Goal: Check status: Check status

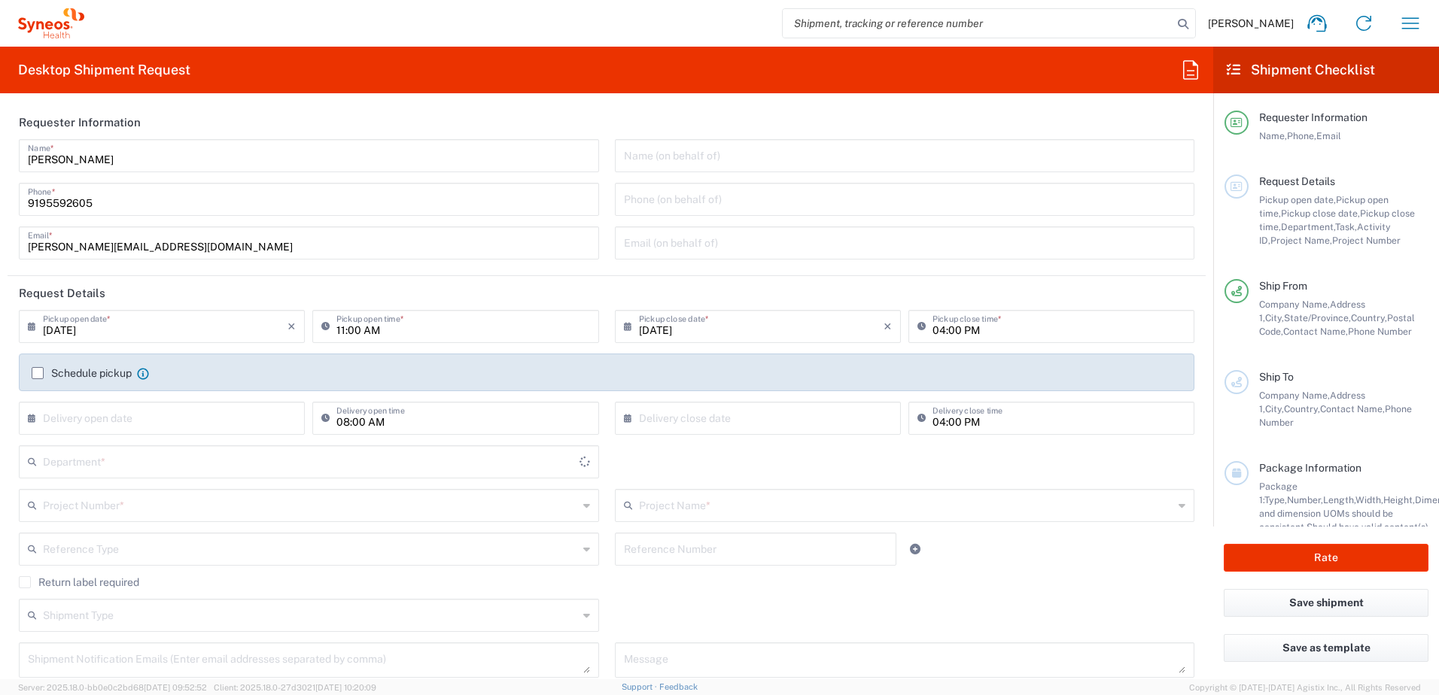
type input "[US_STATE]"
type input "[GEOGRAPHIC_DATA]"
click at [1415, 18] on icon "button" at bounding box center [1410, 22] width 17 height 11
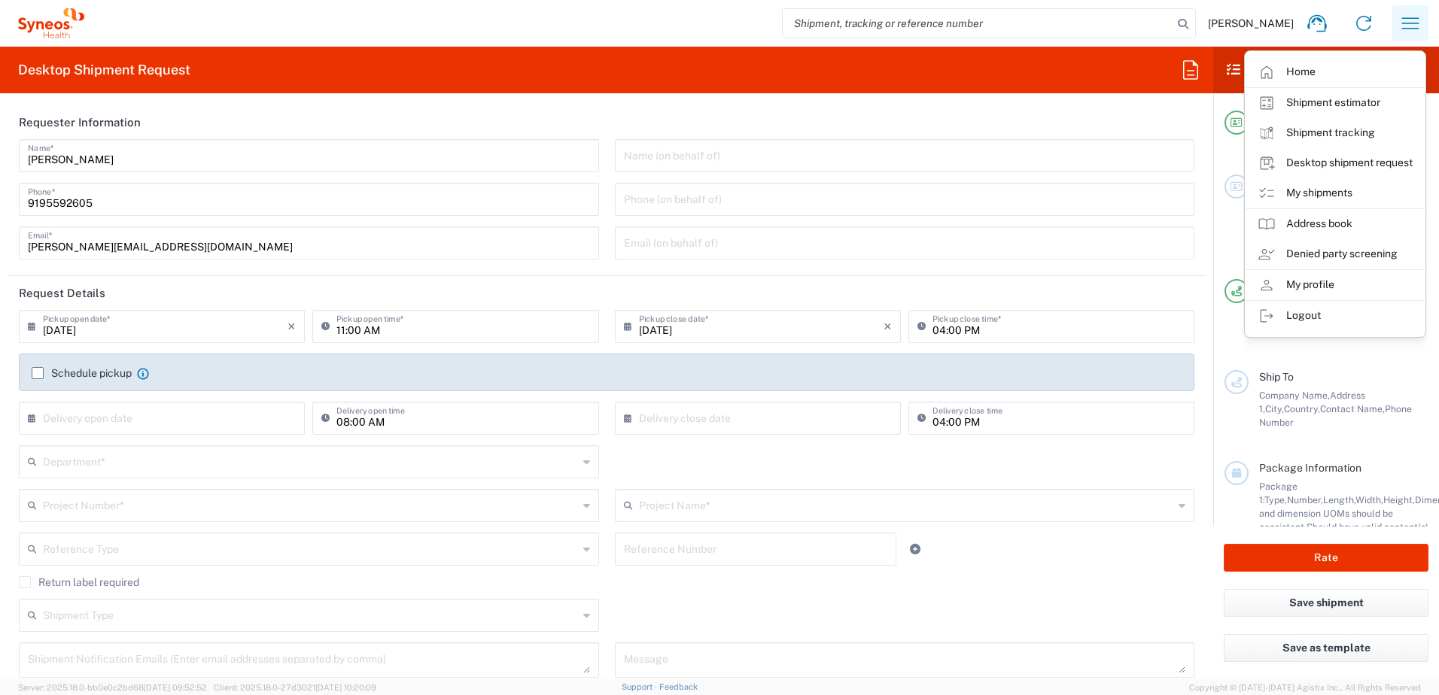
type input "SYNEOS HEALTH CONSULTING INC.-Morrisville NC"
click at [1319, 134] on link "Shipment tracking" at bounding box center [1334, 133] width 179 height 30
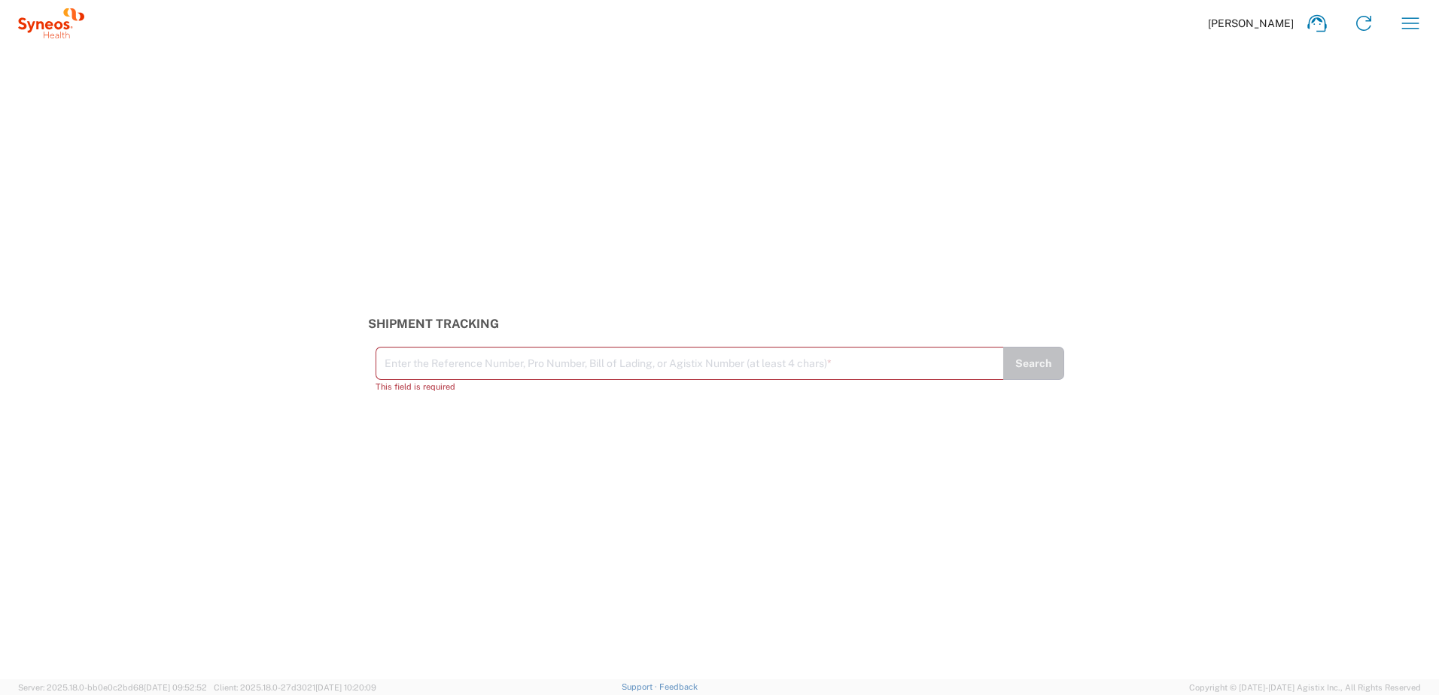
click at [406, 360] on input "text" at bounding box center [690, 362] width 610 height 26
paste input "392528087692"
type input "392528087692"
click at [1035, 372] on button "Search" at bounding box center [1033, 370] width 62 height 33
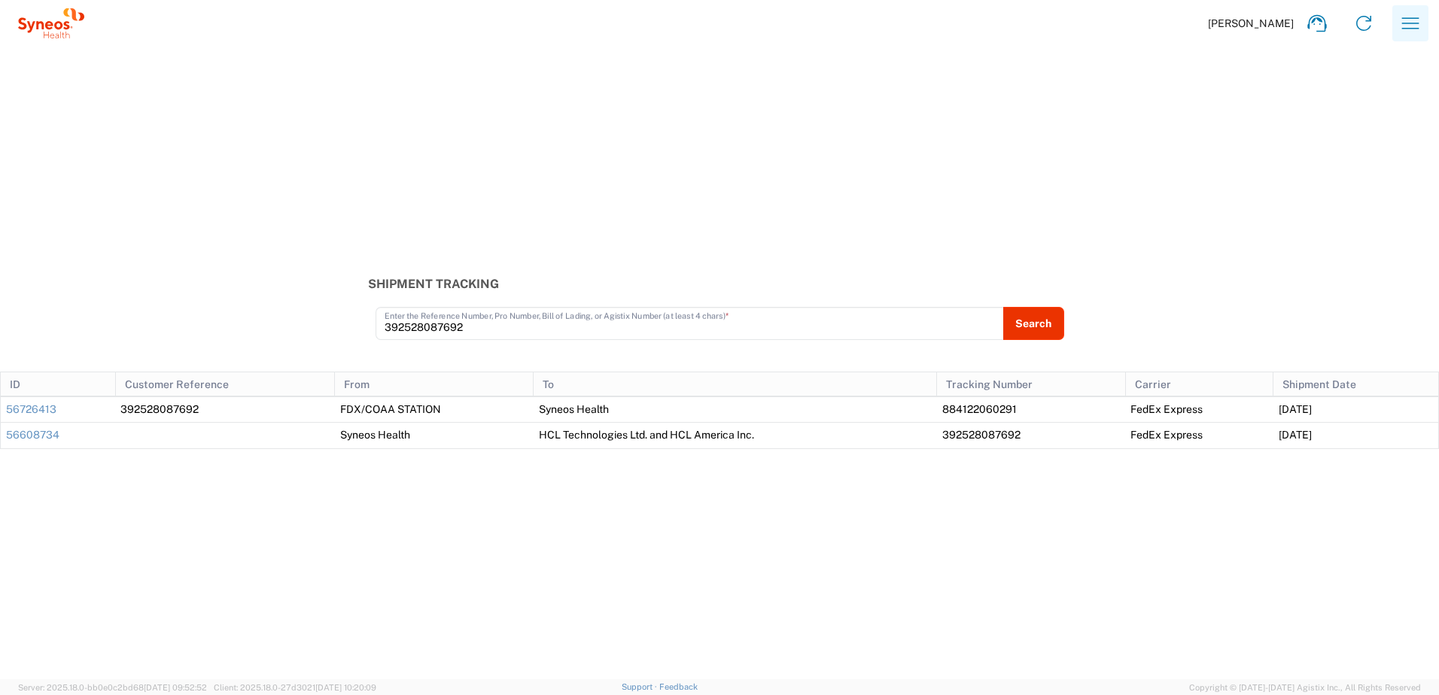
click at [1406, 22] on icon "button" at bounding box center [1410, 23] width 24 height 24
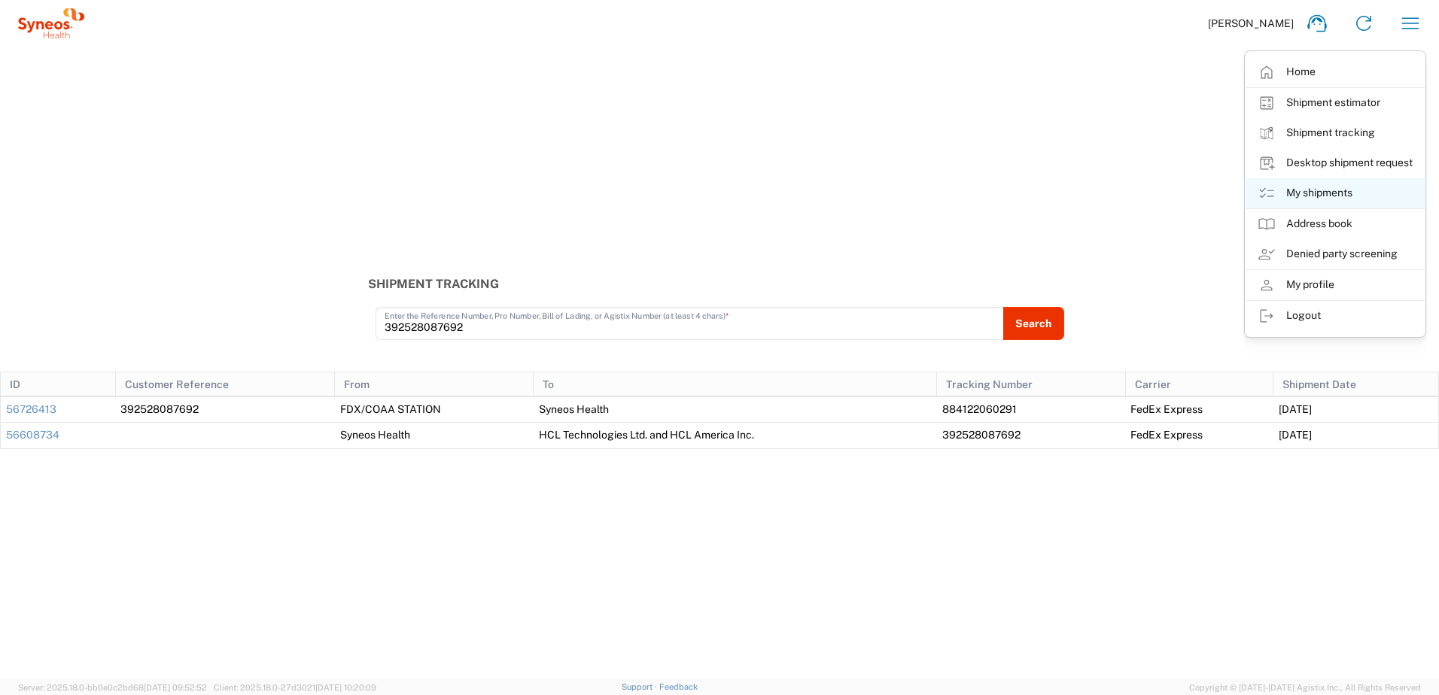
click at [1320, 191] on link "My shipments" at bounding box center [1334, 193] width 179 height 30
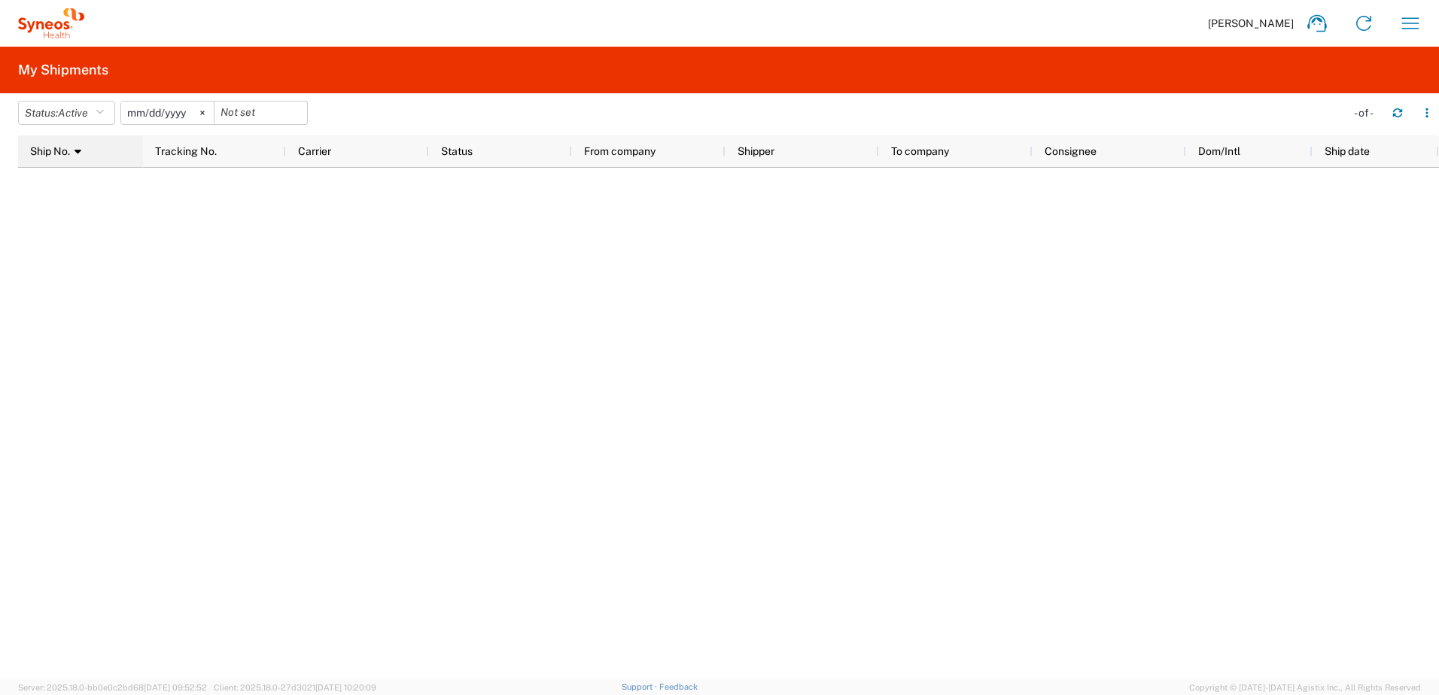
click at [76, 150] on icon at bounding box center [77, 151] width 7 height 11
click at [76, 150] on div "Ship No." at bounding box center [83, 151] width 107 height 24
click at [208, 151] on span "Tracking No." at bounding box center [186, 151] width 62 height 12
click at [223, 151] on icon at bounding box center [224, 151] width 7 height 11
click at [1406, 26] on icon "button" at bounding box center [1410, 23] width 24 height 24
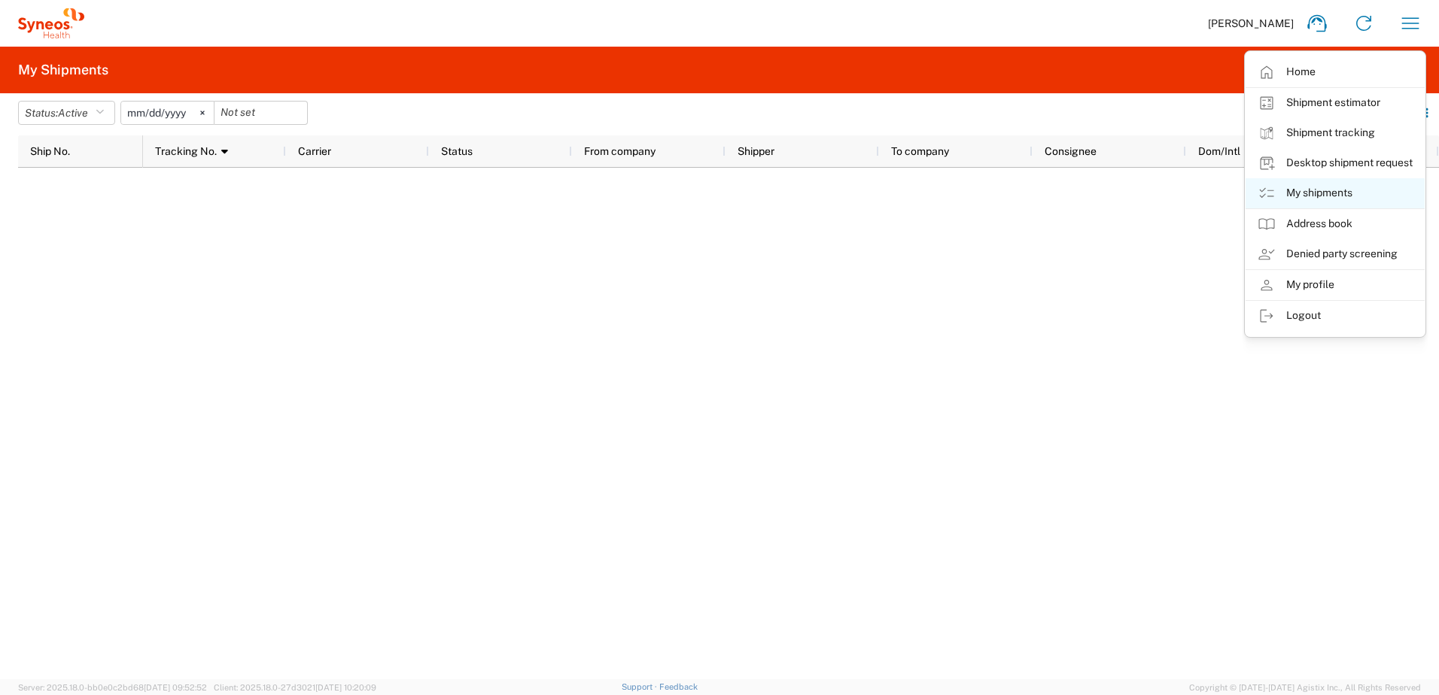
click at [1309, 196] on link "My shipments" at bounding box center [1334, 193] width 179 height 30
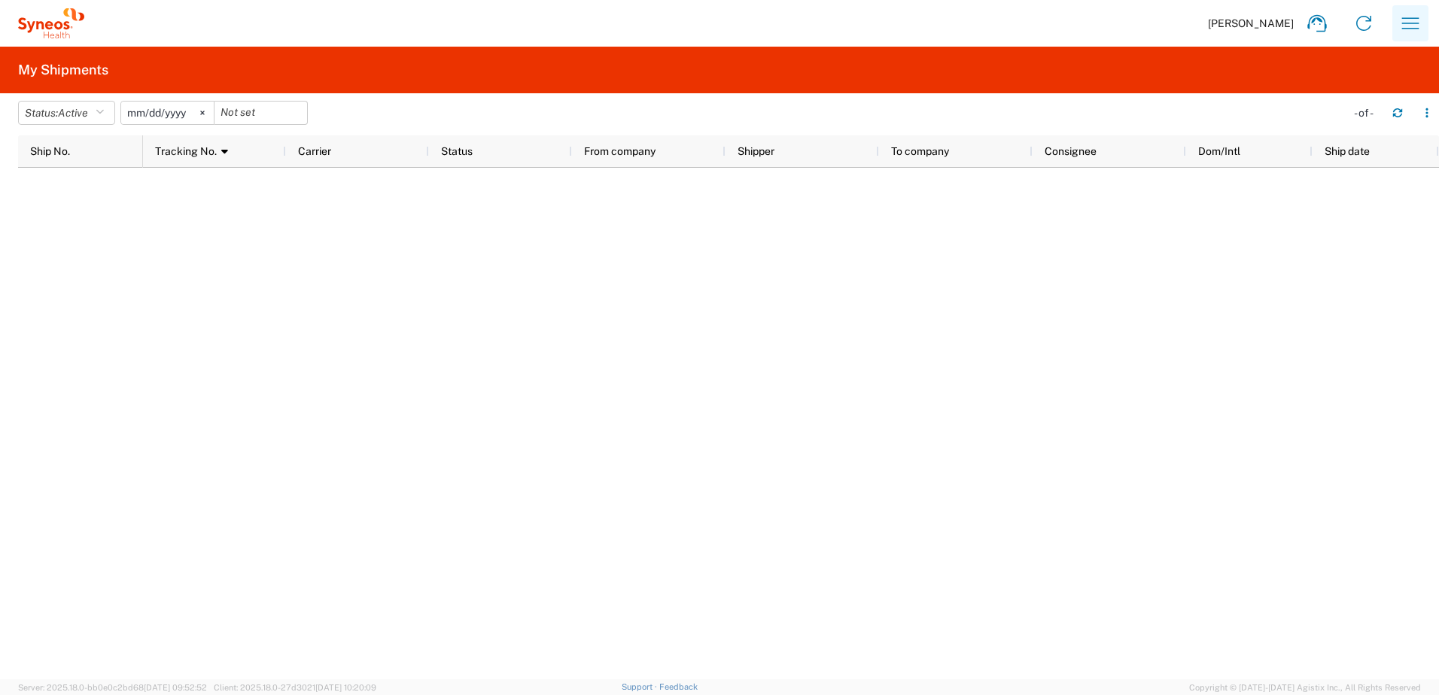
click at [1408, 26] on icon "button" at bounding box center [1410, 23] width 24 height 24
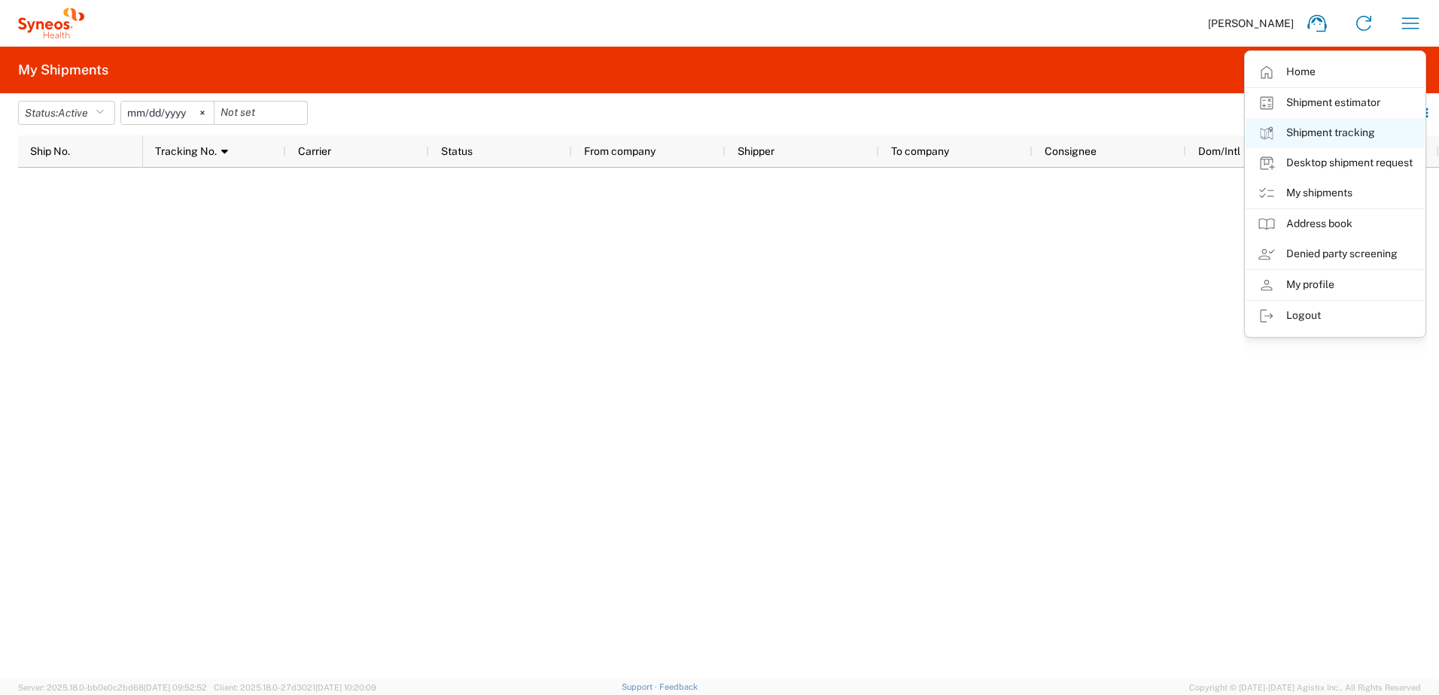
click at [1329, 130] on link "Shipment tracking" at bounding box center [1334, 133] width 179 height 30
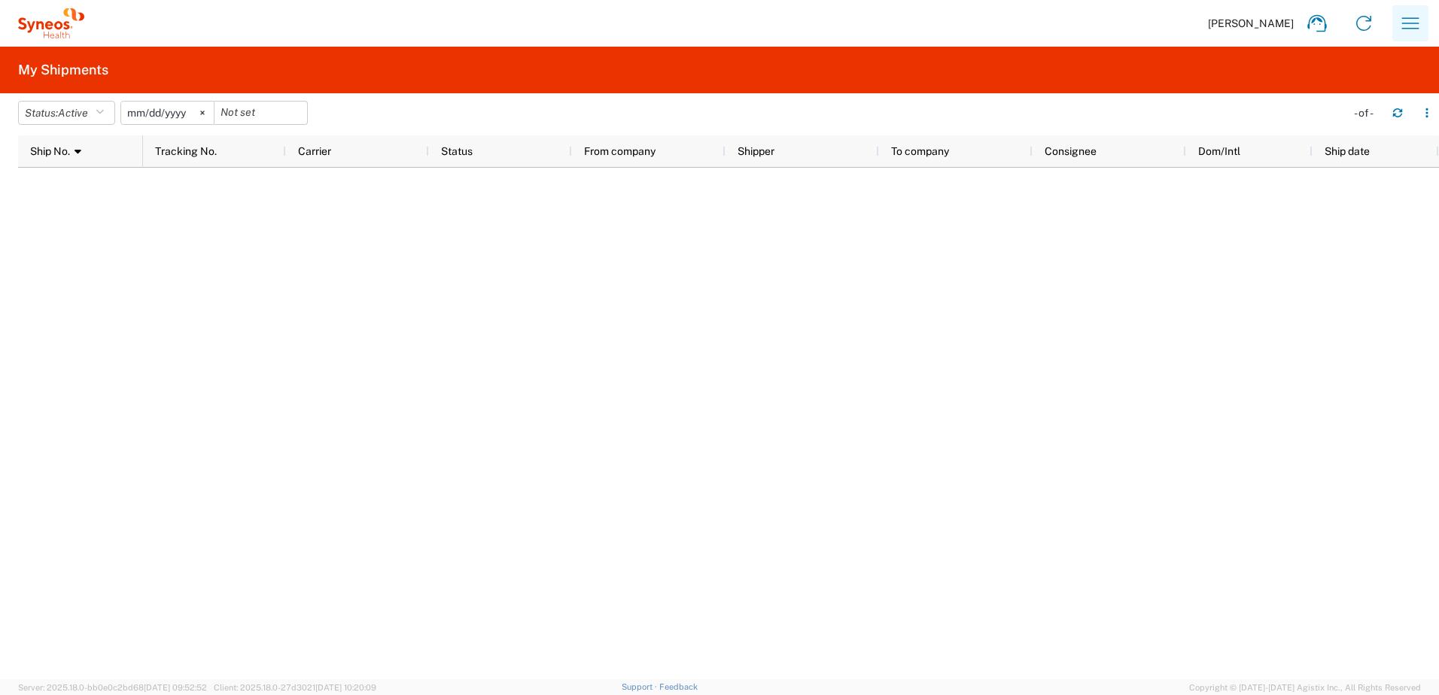
click at [1413, 24] on icon "button" at bounding box center [1410, 23] width 24 height 24
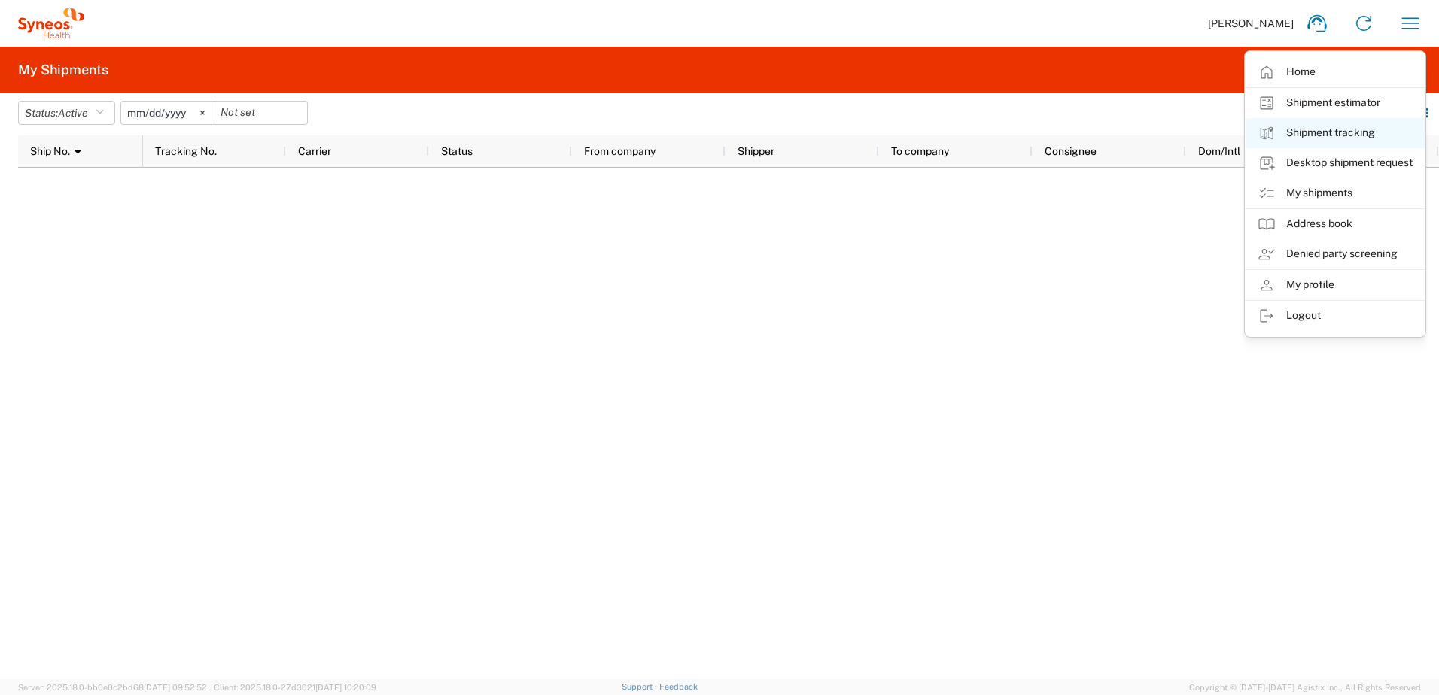
click at [1321, 134] on link "Shipment tracking" at bounding box center [1334, 133] width 179 height 30
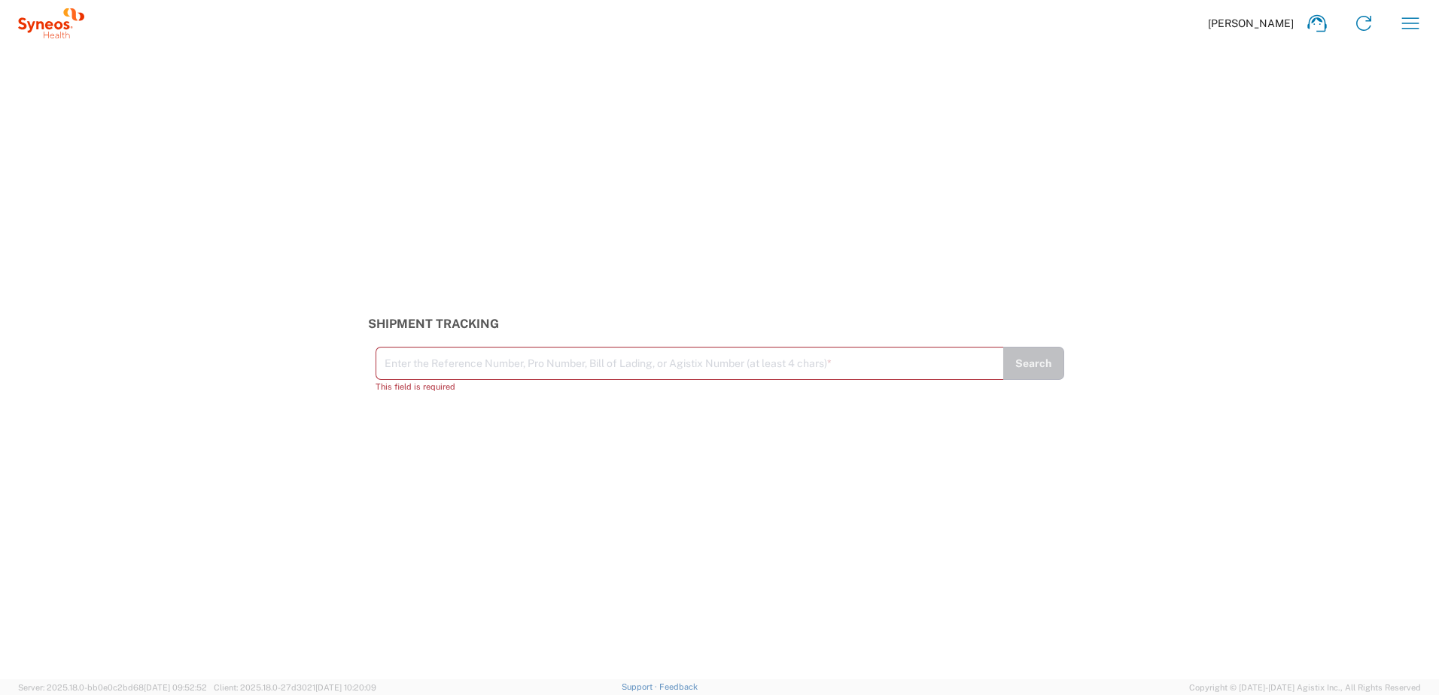
click at [397, 362] on input "text" at bounding box center [690, 362] width 610 height 26
paste input "Tracking Number: 392528087692"
click at [1039, 372] on button "Search" at bounding box center [1033, 370] width 62 height 33
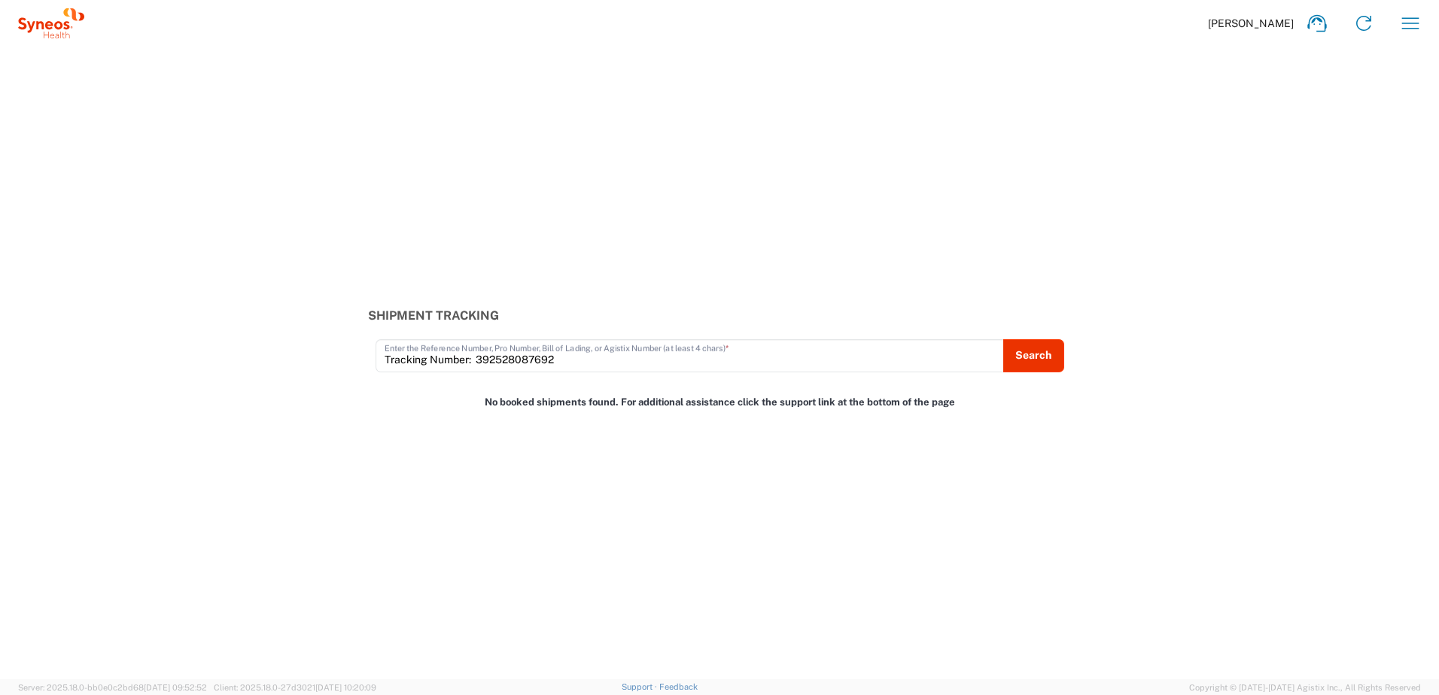
click at [476, 360] on input "Tracking Number: 392528087692" at bounding box center [690, 355] width 610 height 26
type input "392528087692"
click at [1038, 357] on button "Search" at bounding box center [1033, 355] width 62 height 33
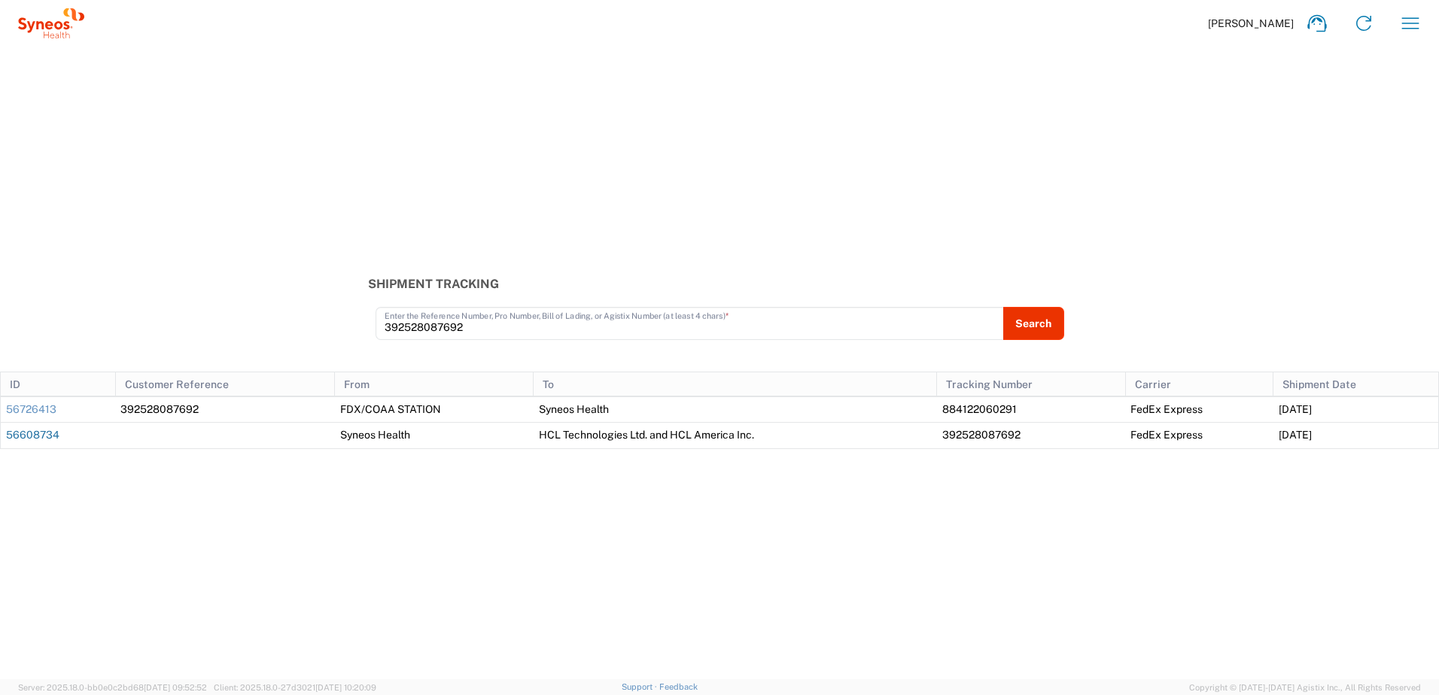
click at [38, 436] on link "56608734" at bounding box center [32, 435] width 53 height 12
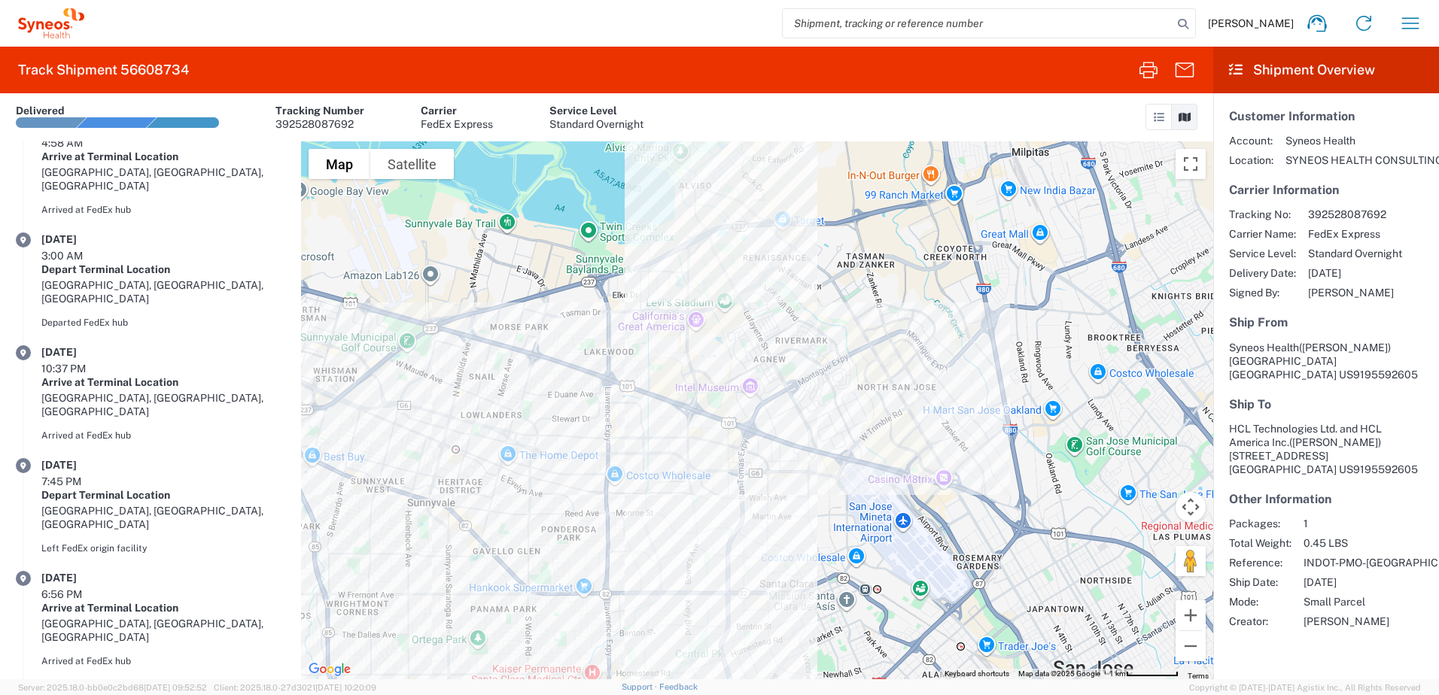
scroll to position [383, 0]
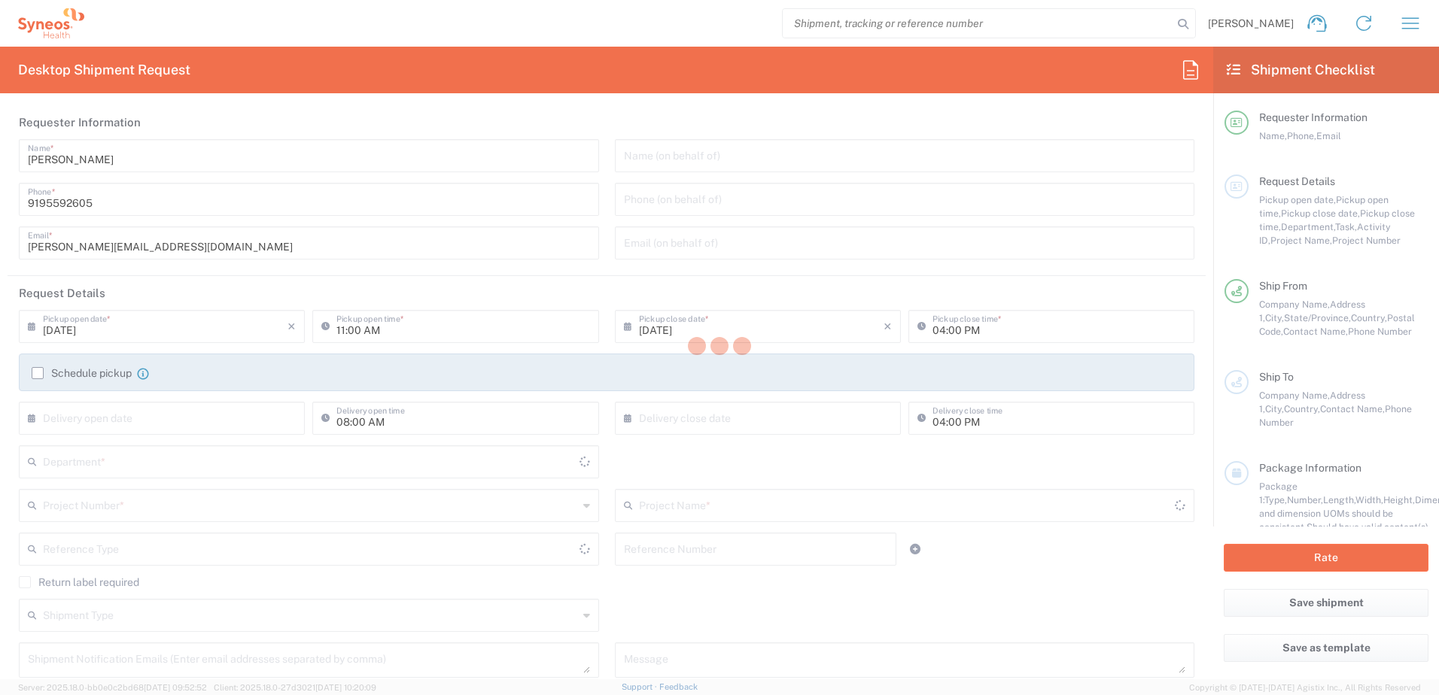
type input "[US_STATE]"
type input "[GEOGRAPHIC_DATA]"
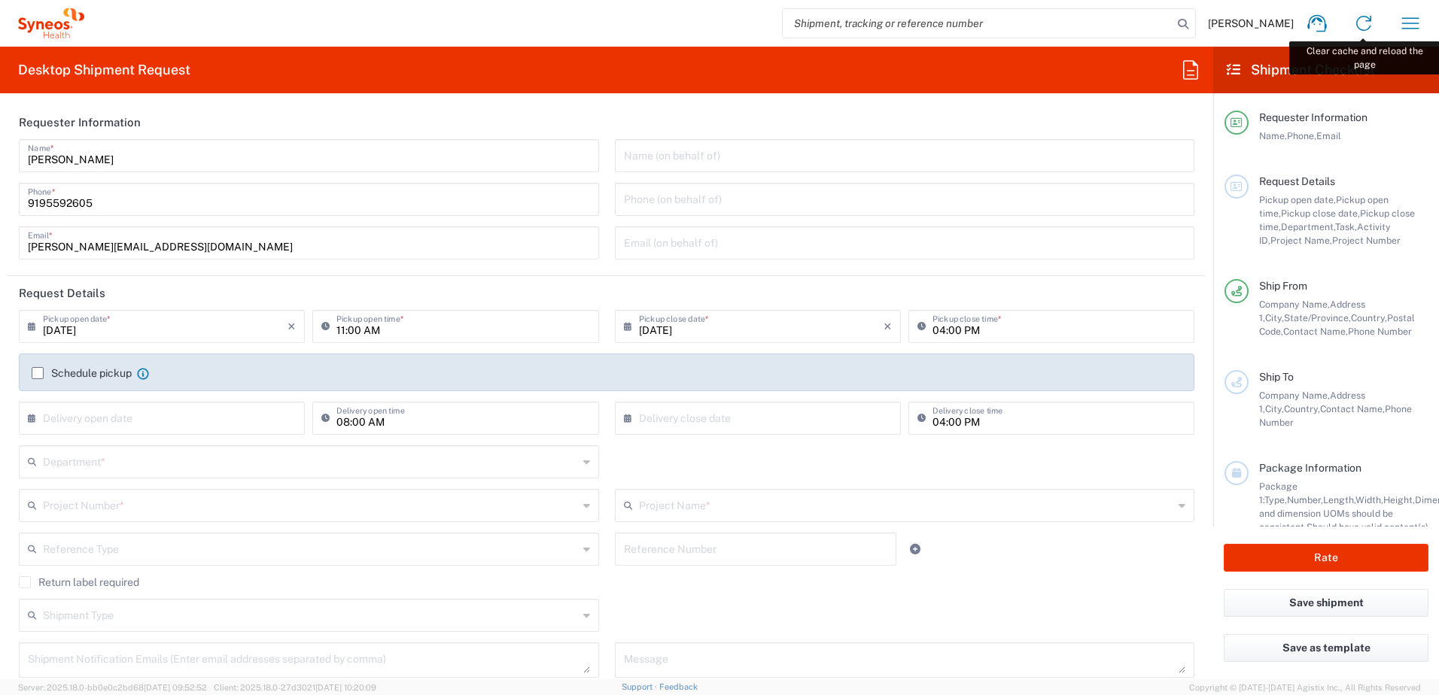
type input "SYNEOS HEALTH CONSULTING INC.-[GEOGRAPHIC_DATA] [GEOGRAPHIC_DATA]"
click at [1415, 24] on icon "button" at bounding box center [1410, 23] width 24 height 24
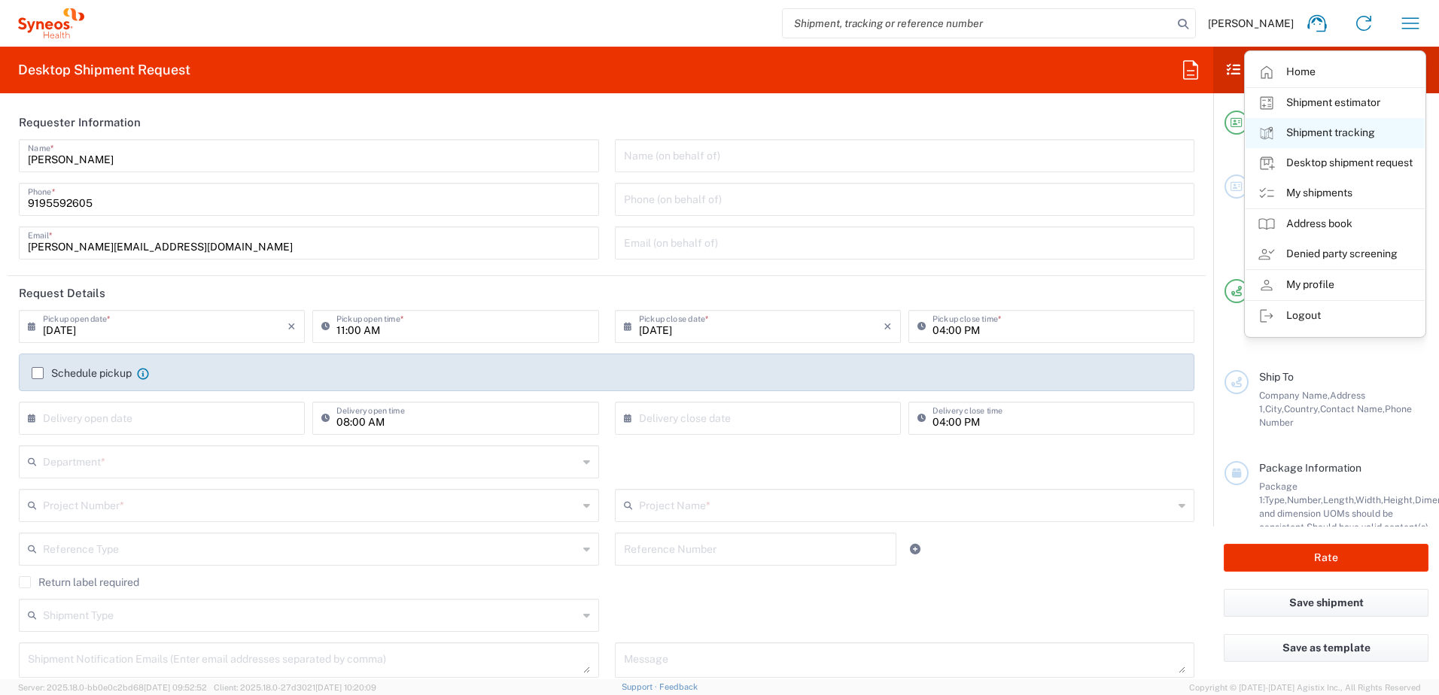
click at [1350, 128] on link "Shipment tracking" at bounding box center [1334, 133] width 179 height 30
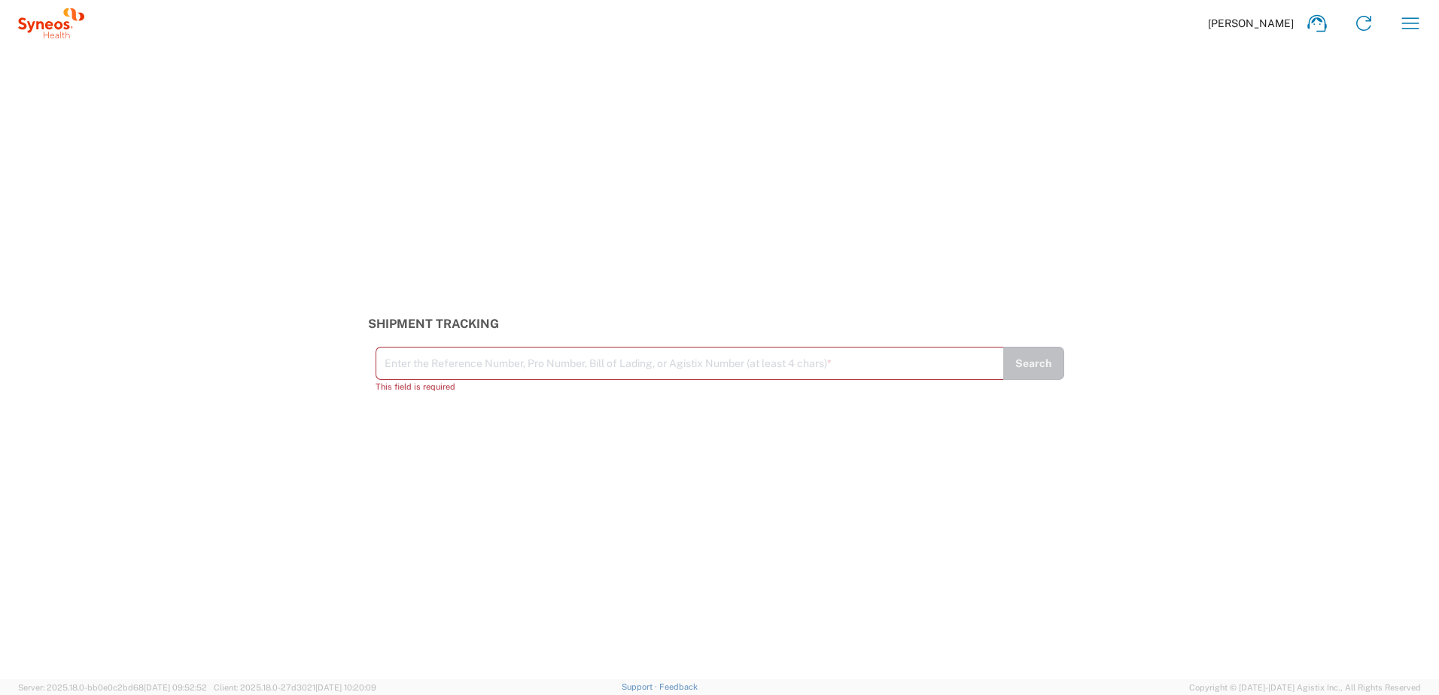
click at [401, 363] on input "text" at bounding box center [690, 362] width 610 height 26
paste input "392528087692"
type input "392528087692"
click at [1041, 369] on button "Search" at bounding box center [1033, 370] width 62 height 33
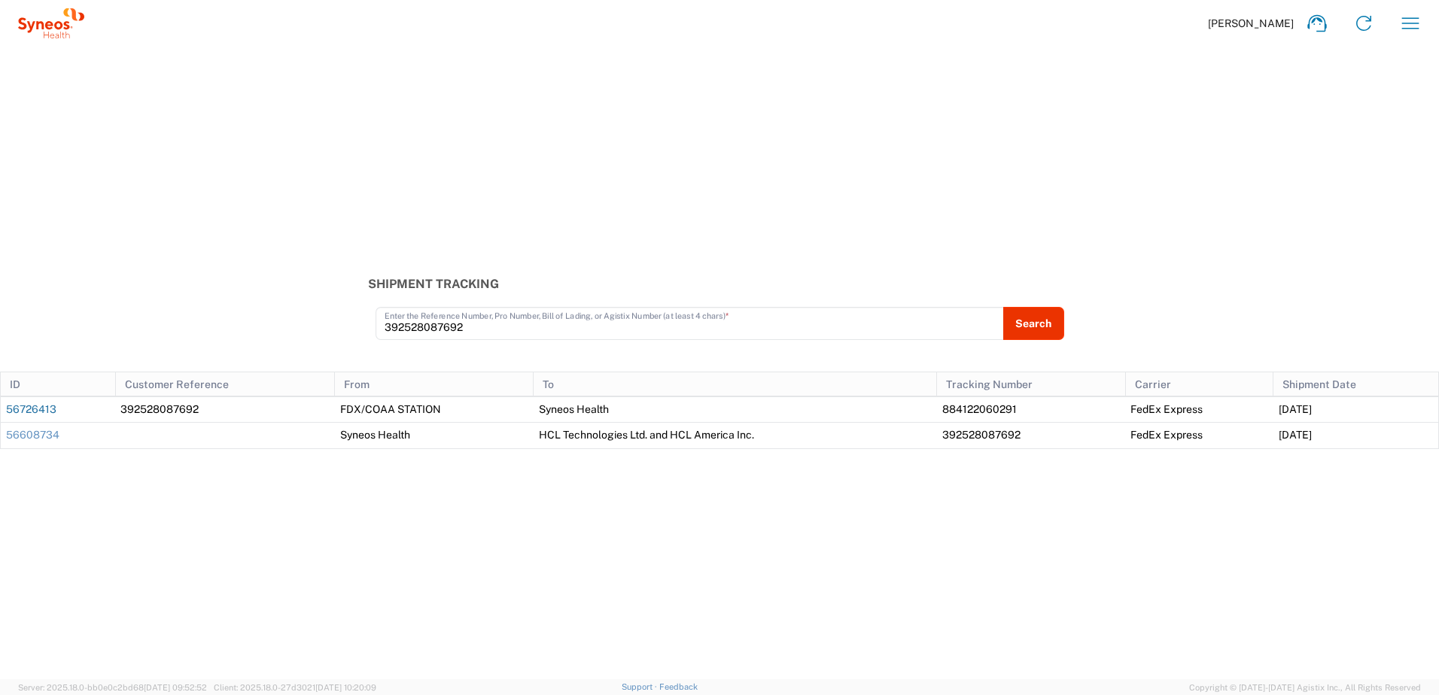
click at [29, 408] on link "56726413" at bounding box center [31, 409] width 50 height 12
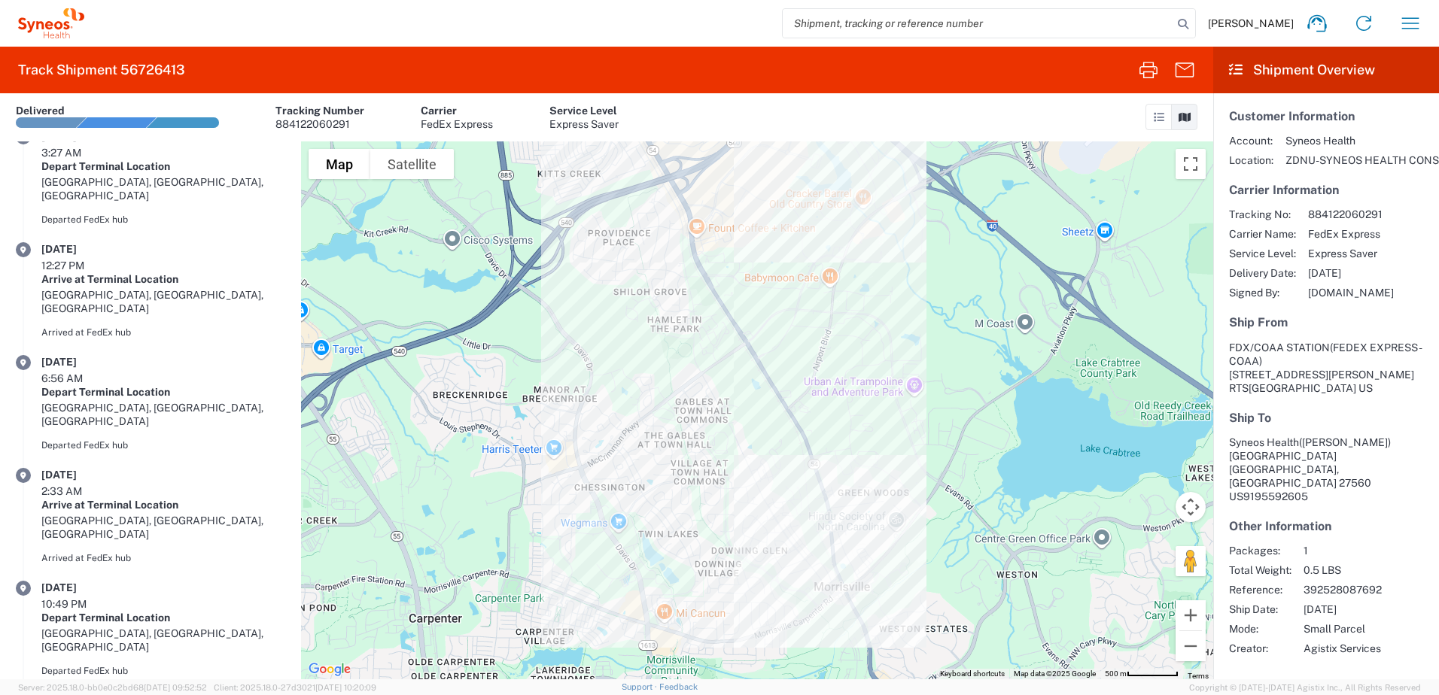
scroll to position [383, 0]
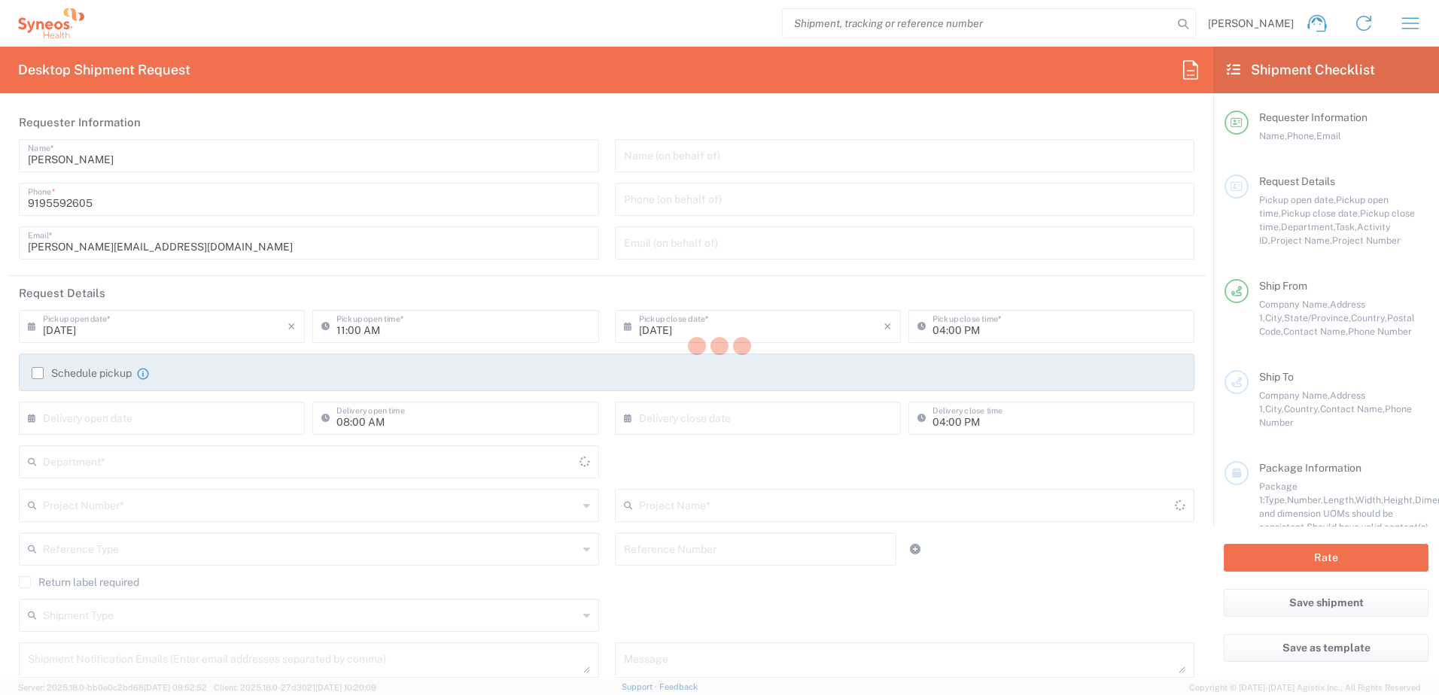
type input "North Carolina"
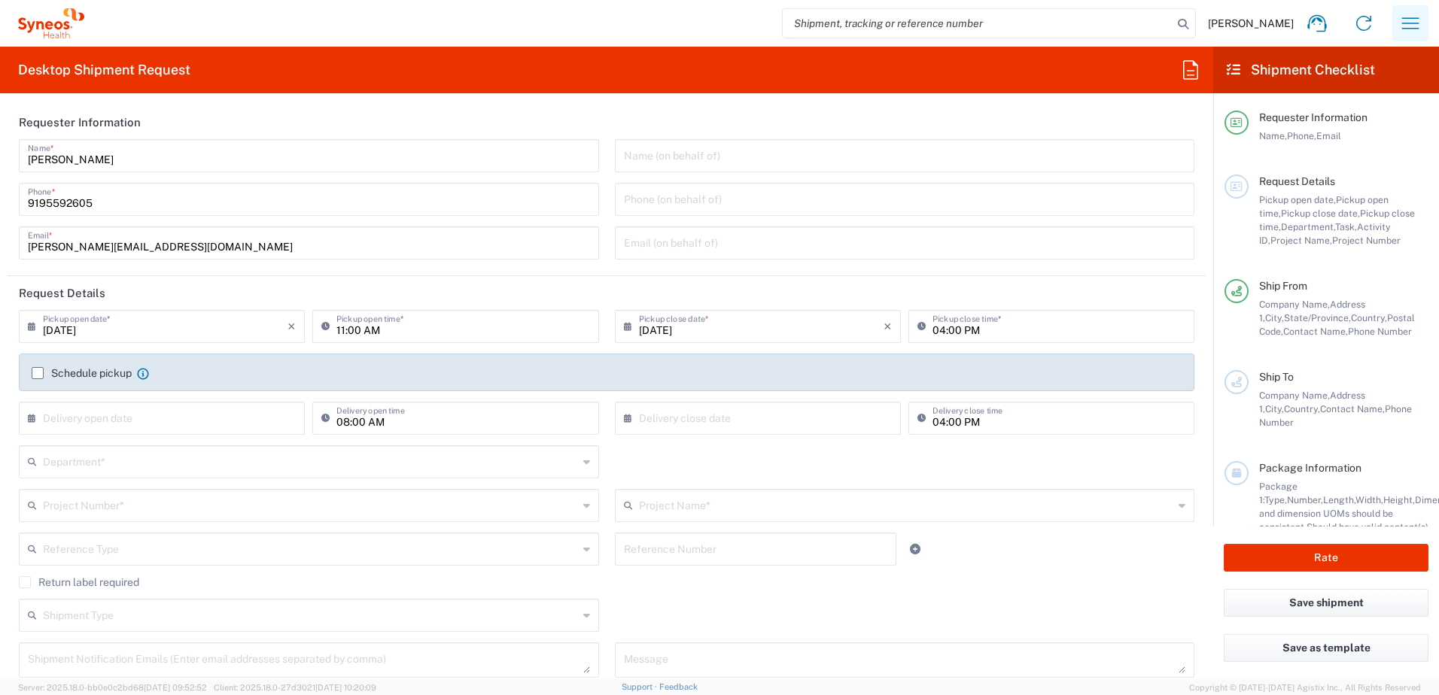
click at [1408, 26] on icon "button" at bounding box center [1410, 23] width 24 height 24
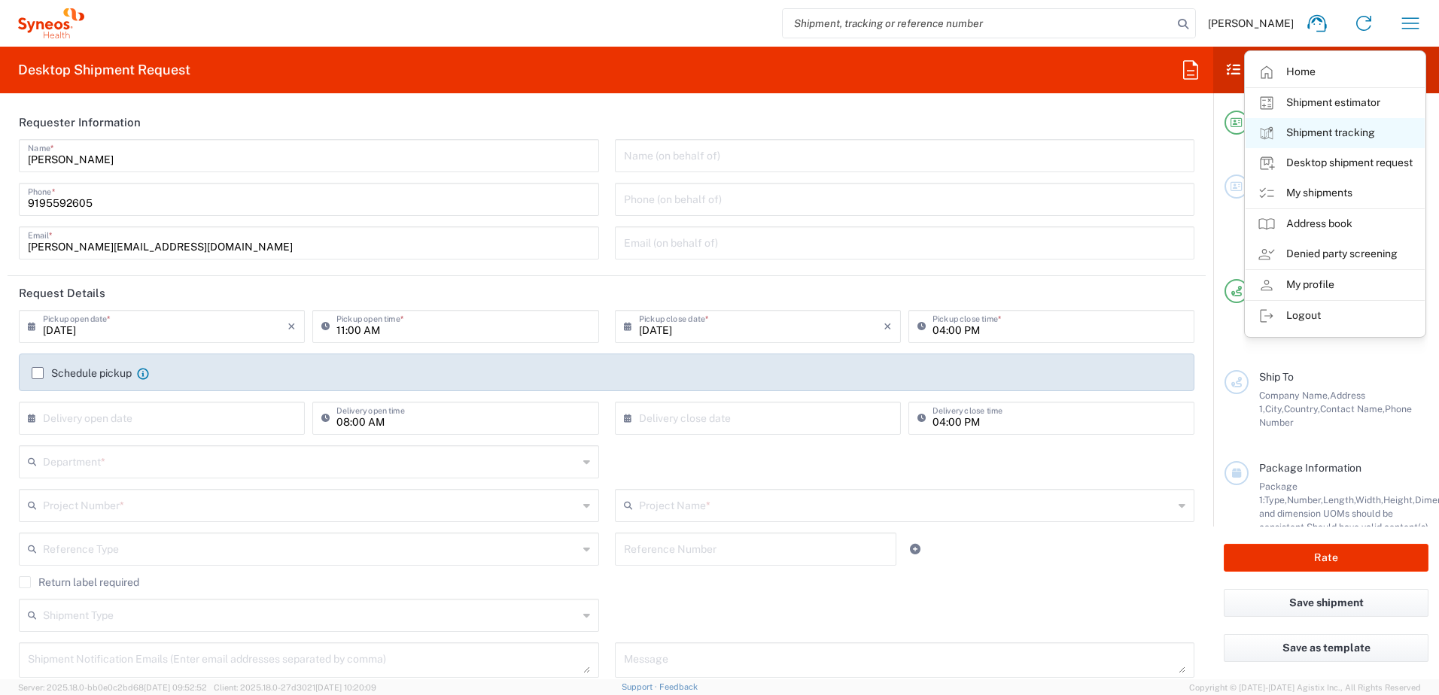
click at [1315, 136] on link "Shipment tracking" at bounding box center [1334, 133] width 179 height 30
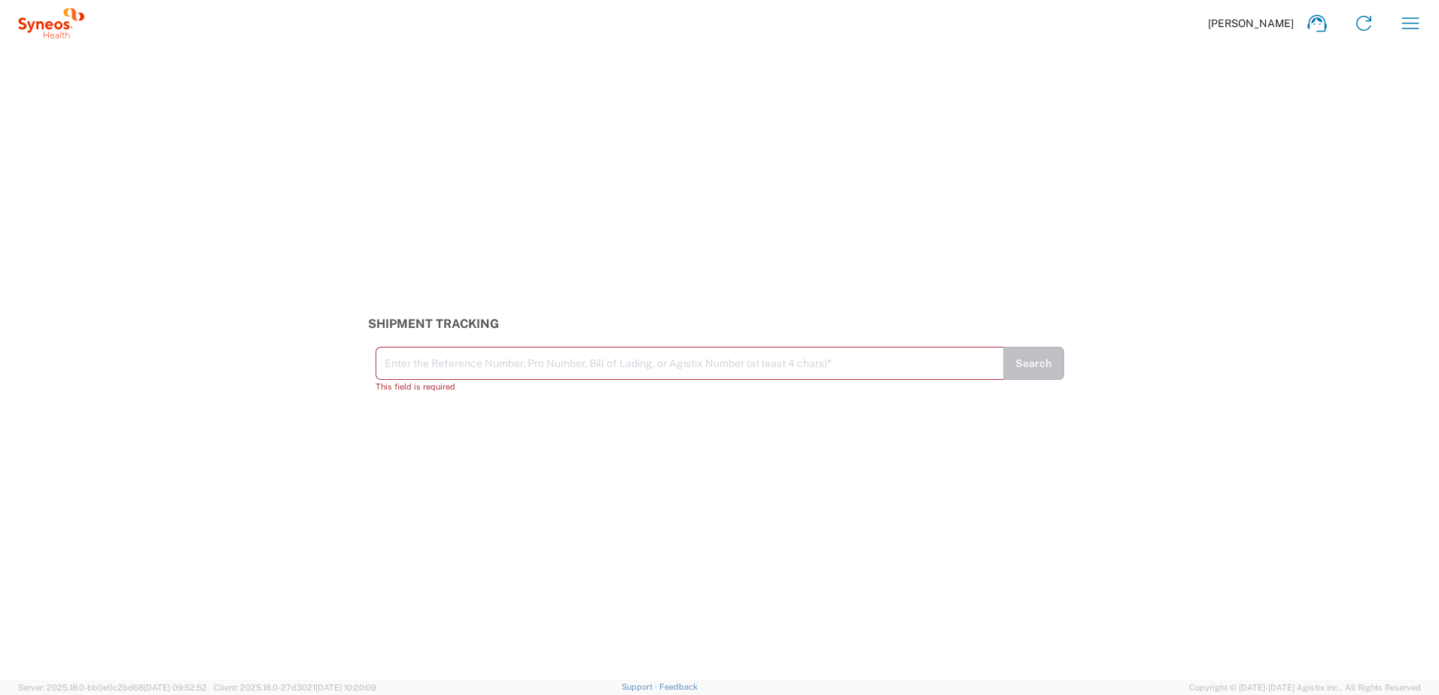
click at [409, 366] on input "text" at bounding box center [690, 362] width 610 height 26
paste input "392528087692"
type input "392528087692"
click at [1030, 376] on button "Search" at bounding box center [1033, 370] width 62 height 33
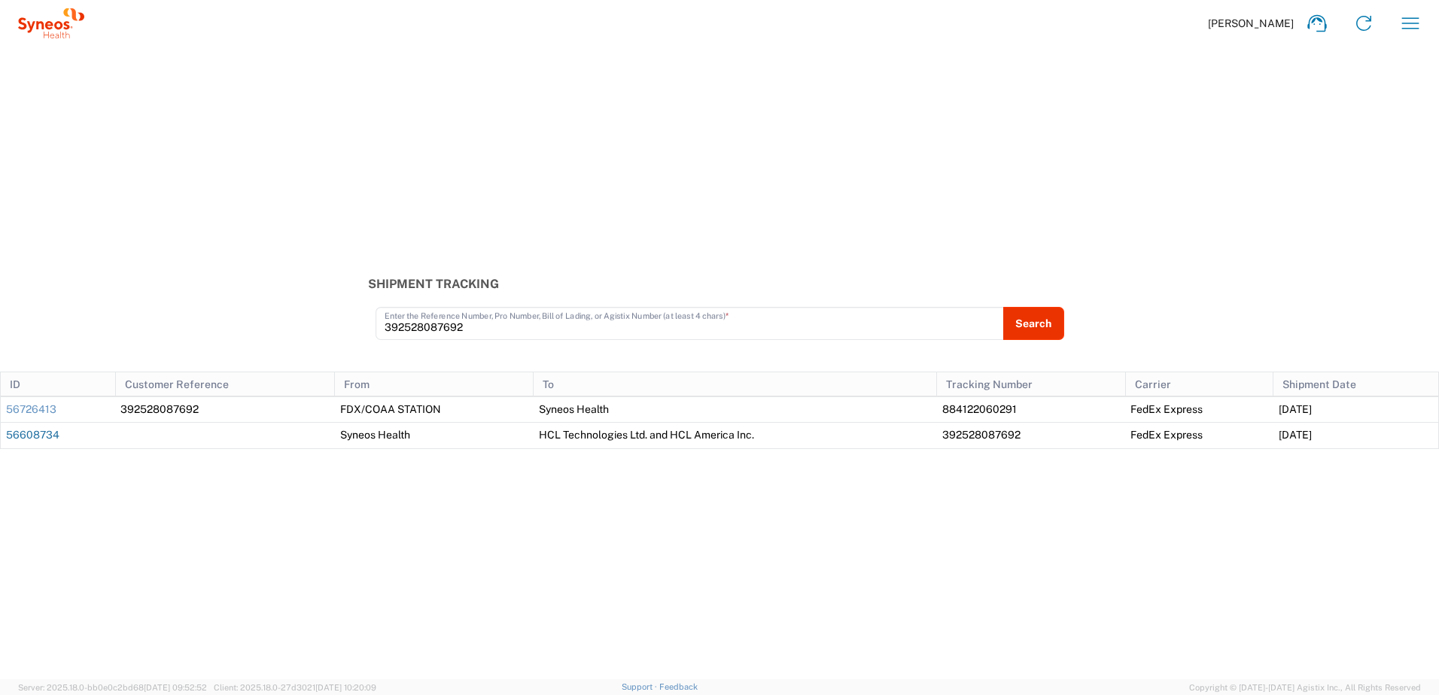
click at [24, 433] on link "56608734" at bounding box center [32, 435] width 53 height 12
